Goal: Task Accomplishment & Management: Manage account settings

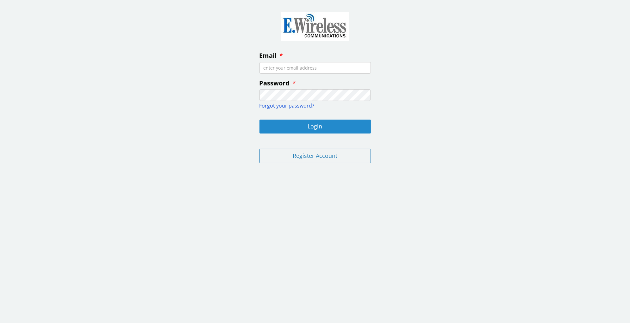
type input "[EMAIL_ADDRESS][DOMAIN_NAME]"
click at [279, 128] on button "Login" at bounding box center [315, 127] width 111 height 14
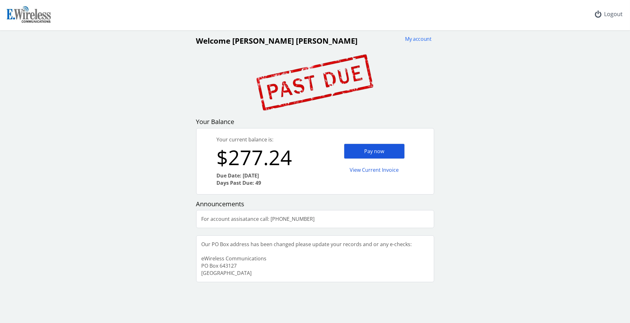
click at [368, 150] on div "Pay now" at bounding box center [374, 152] width 61 height 16
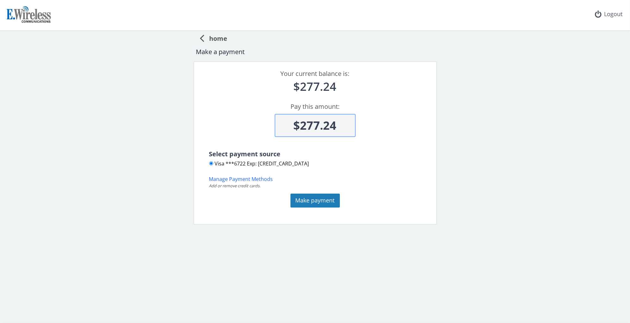
drag, startPoint x: 338, startPoint y: 127, endPoint x: 235, endPoint y: 124, distance: 102.9
click at [235, 124] on div "$277.24" at bounding box center [315, 119] width 227 height 35
click at [301, 204] on button "Make payment" at bounding box center [315, 201] width 49 height 14
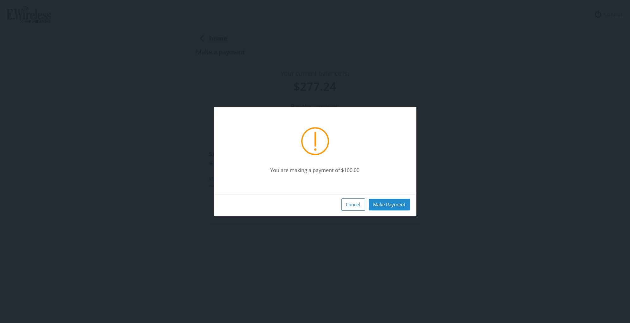
click at [387, 207] on button "Make Payment" at bounding box center [389, 205] width 41 height 12
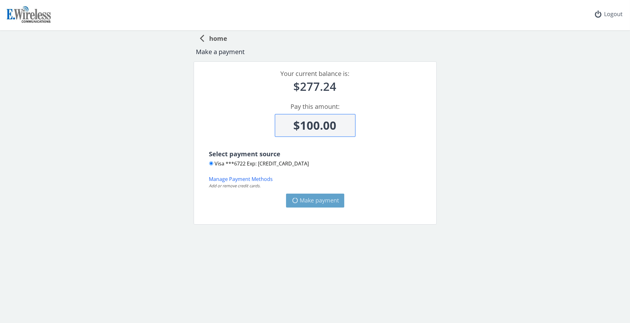
type input "$177.24"
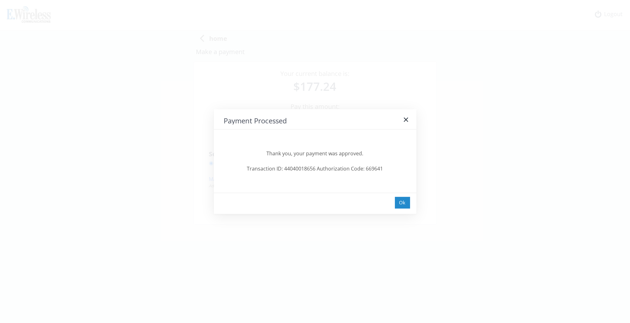
click at [402, 199] on div "Ok" at bounding box center [402, 203] width 15 height 12
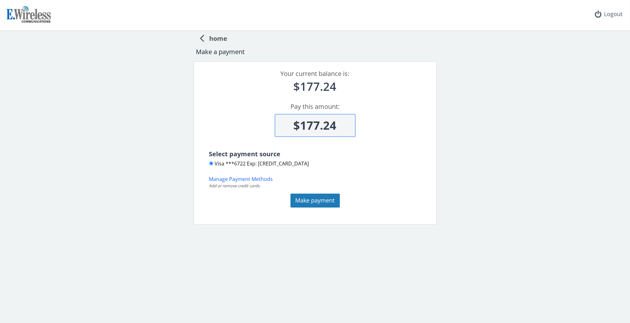
click at [206, 53] on div "Make a payment" at bounding box center [315, 51] width 238 height 9
click at [210, 39] on span "home" at bounding box center [215, 38] width 23 height 12
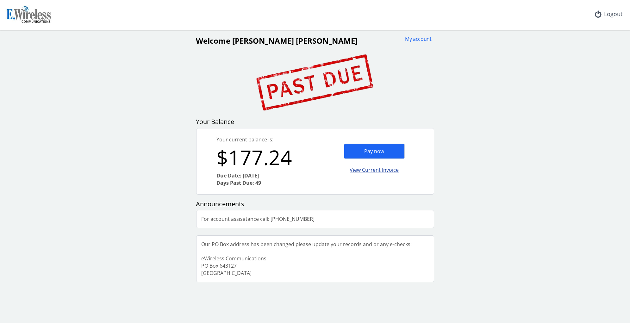
click at [367, 171] on div "View Current Invoice" at bounding box center [374, 170] width 61 height 15
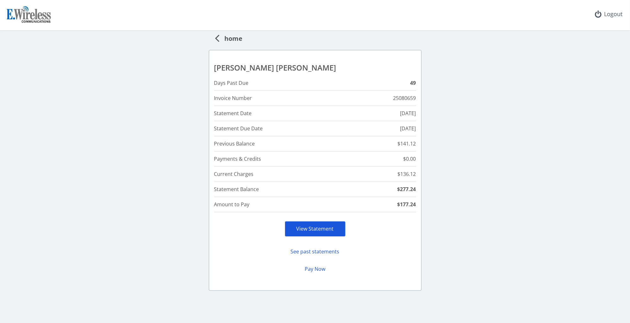
click at [292, 225] on div "View Statement" at bounding box center [315, 229] width 61 height 16
click at [310, 228] on link "View Statement" at bounding box center [315, 228] width 37 height 7
